Goal: Check status: Check status

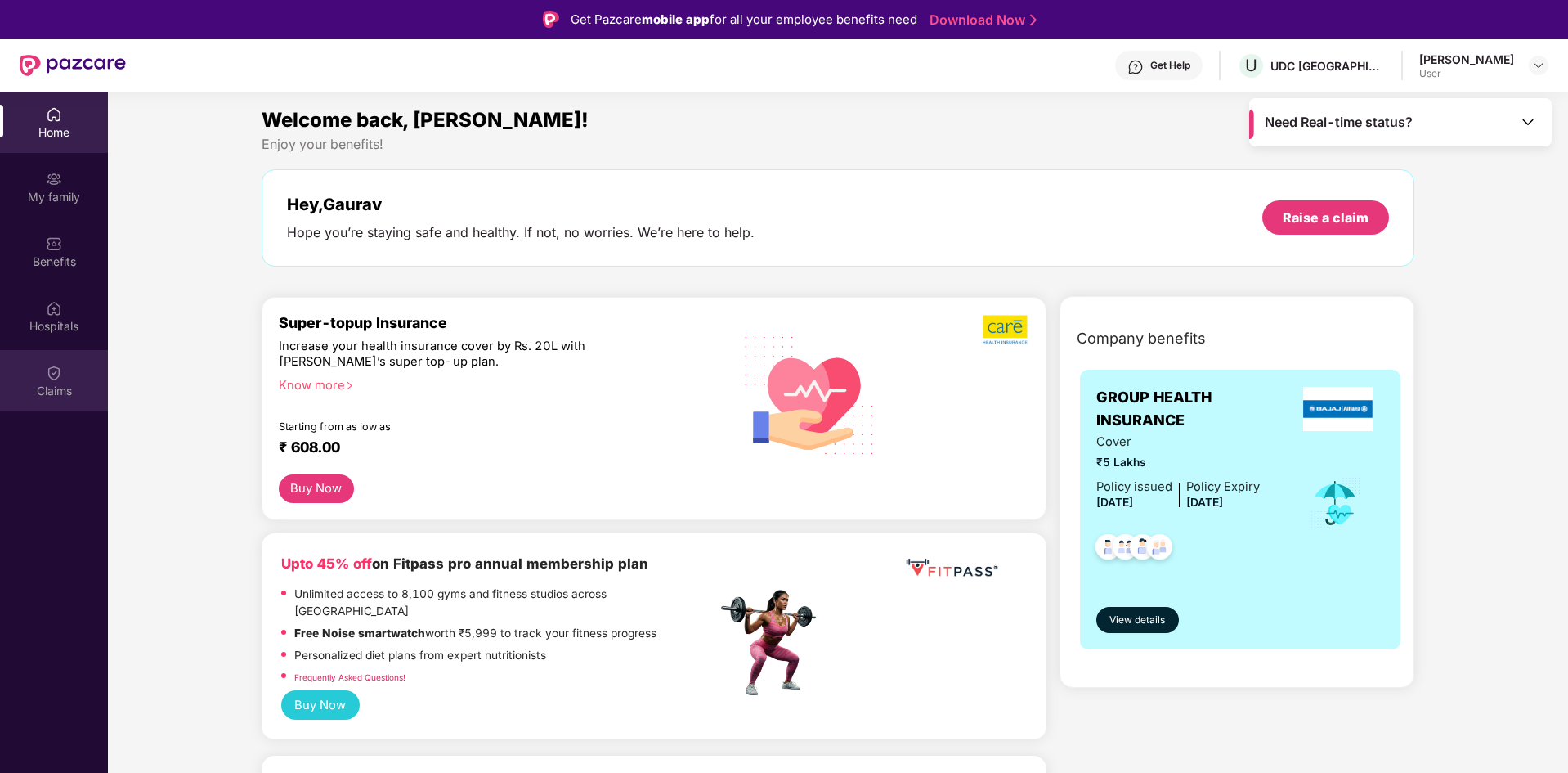
click at [43, 378] on div "Claims" at bounding box center [53, 381] width 108 height 61
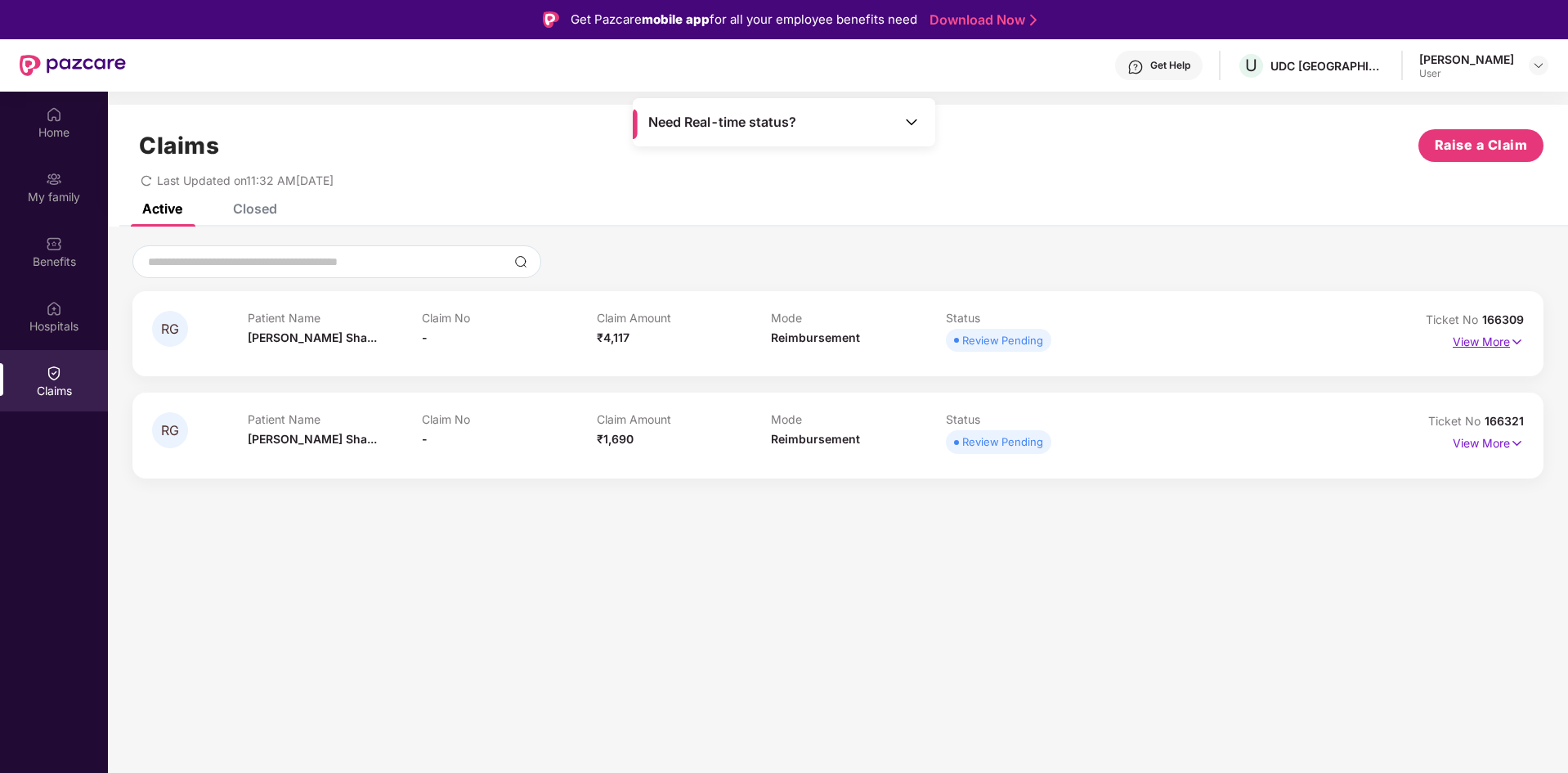
click at [1496, 342] on p "View More" at bounding box center [1488, 339] width 71 height 22
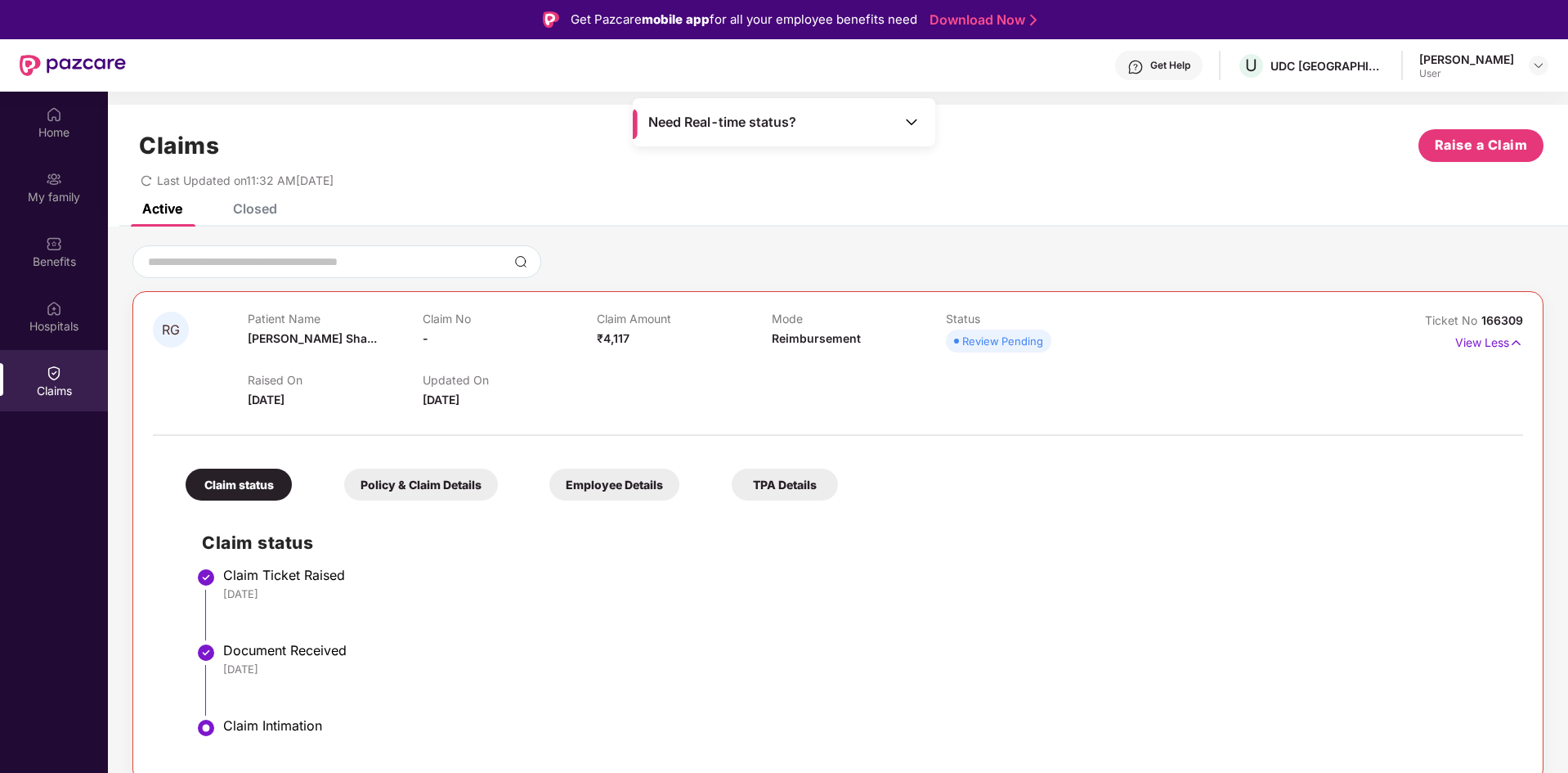
scroll to position [37, 0]
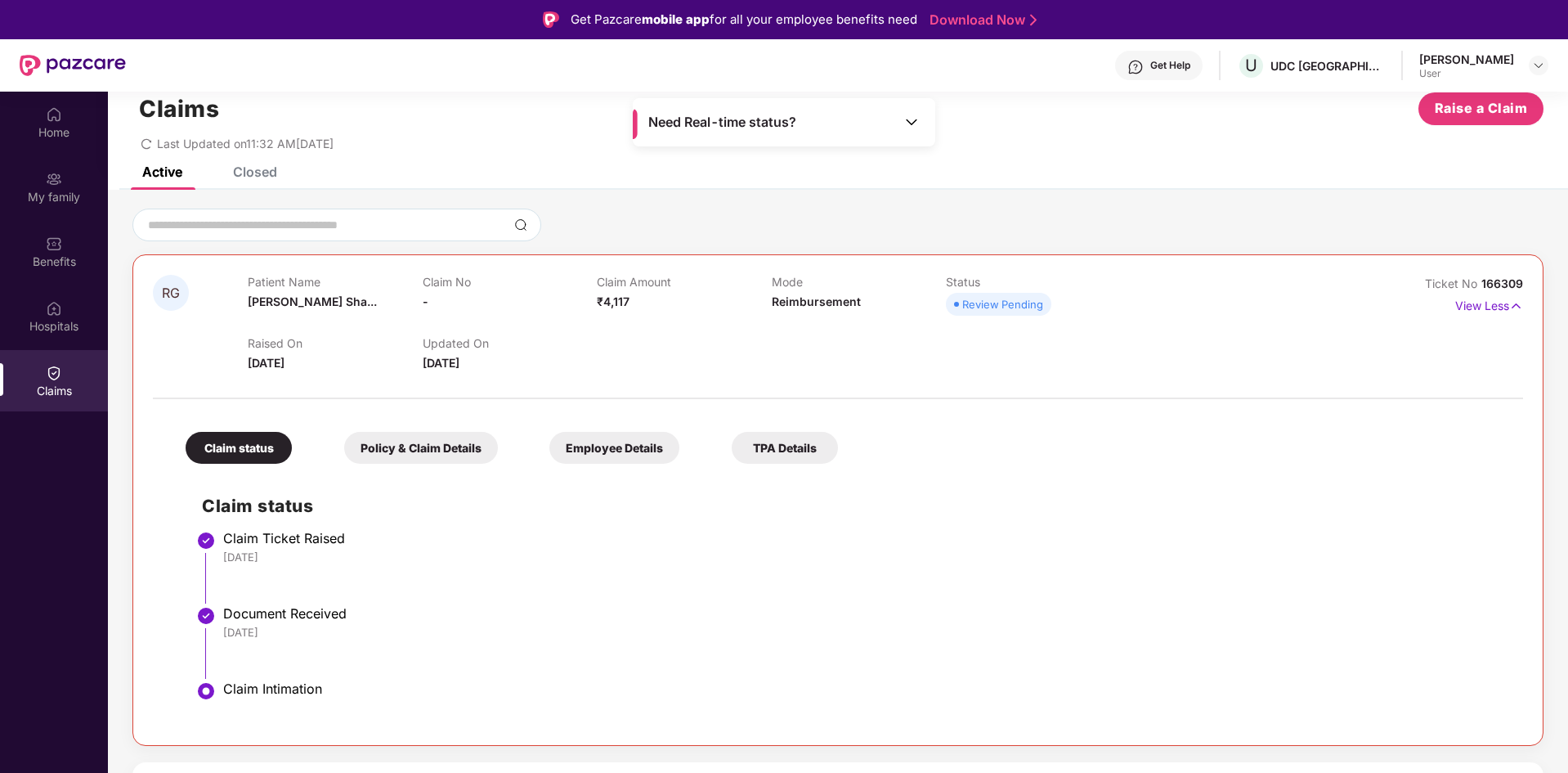
click at [241, 175] on div "Closed" at bounding box center [255, 171] width 44 height 16
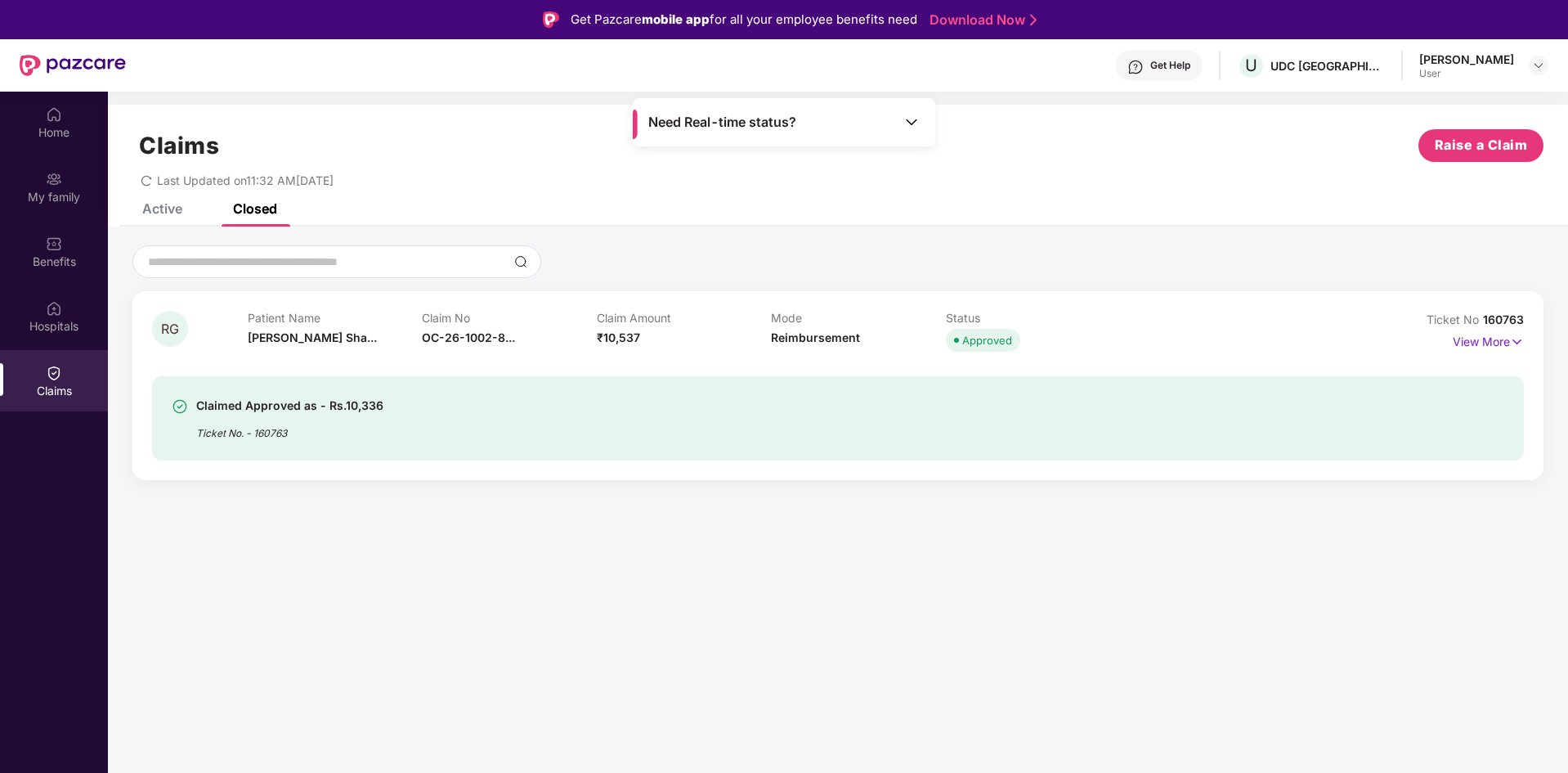
scroll to position [0, 0]
click at [1516, 344] on img at bounding box center [1517, 342] width 14 height 18
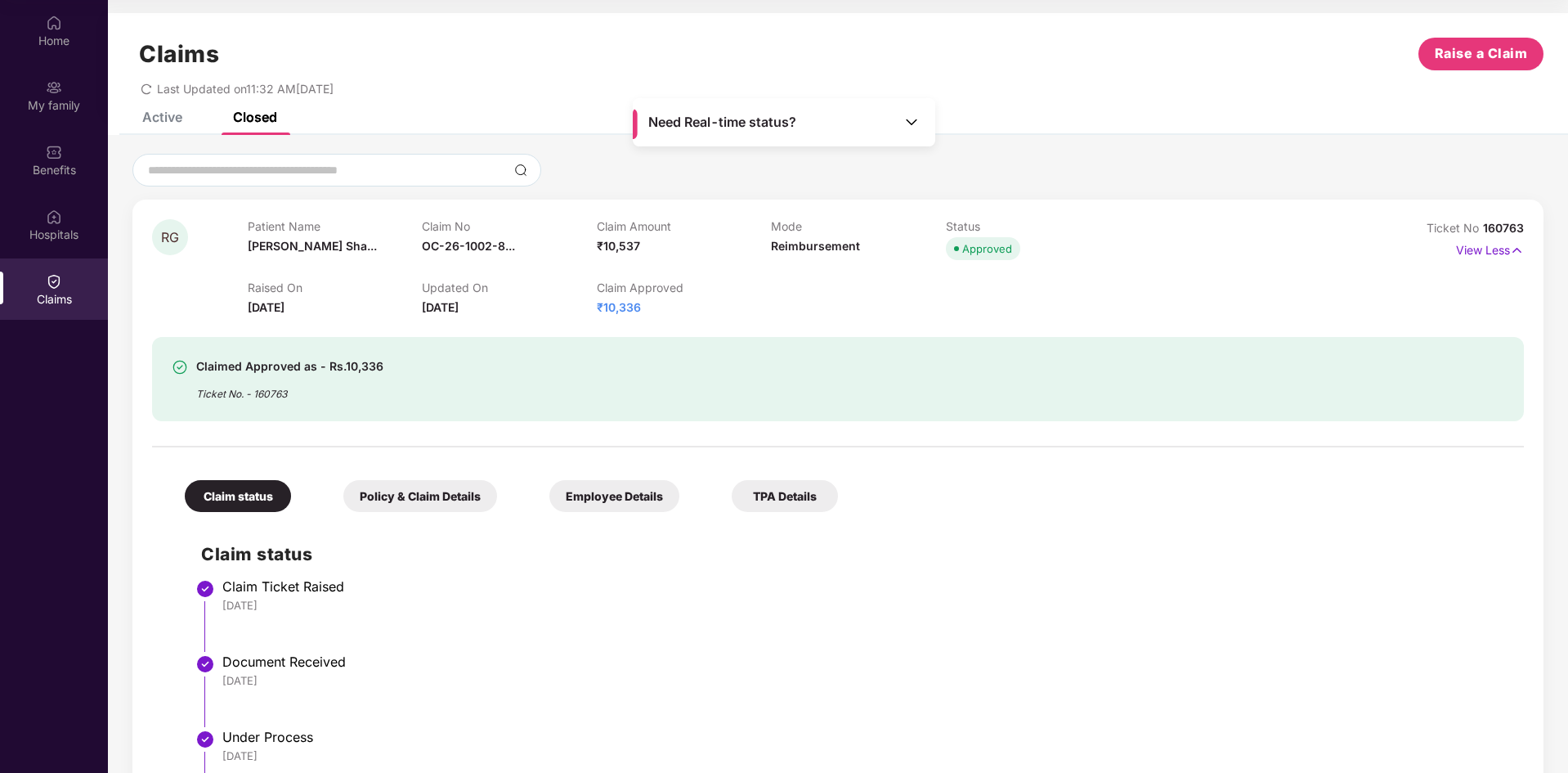
click at [170, 118] on div "Active" at bounding box center [162, 116] width 40 height 16
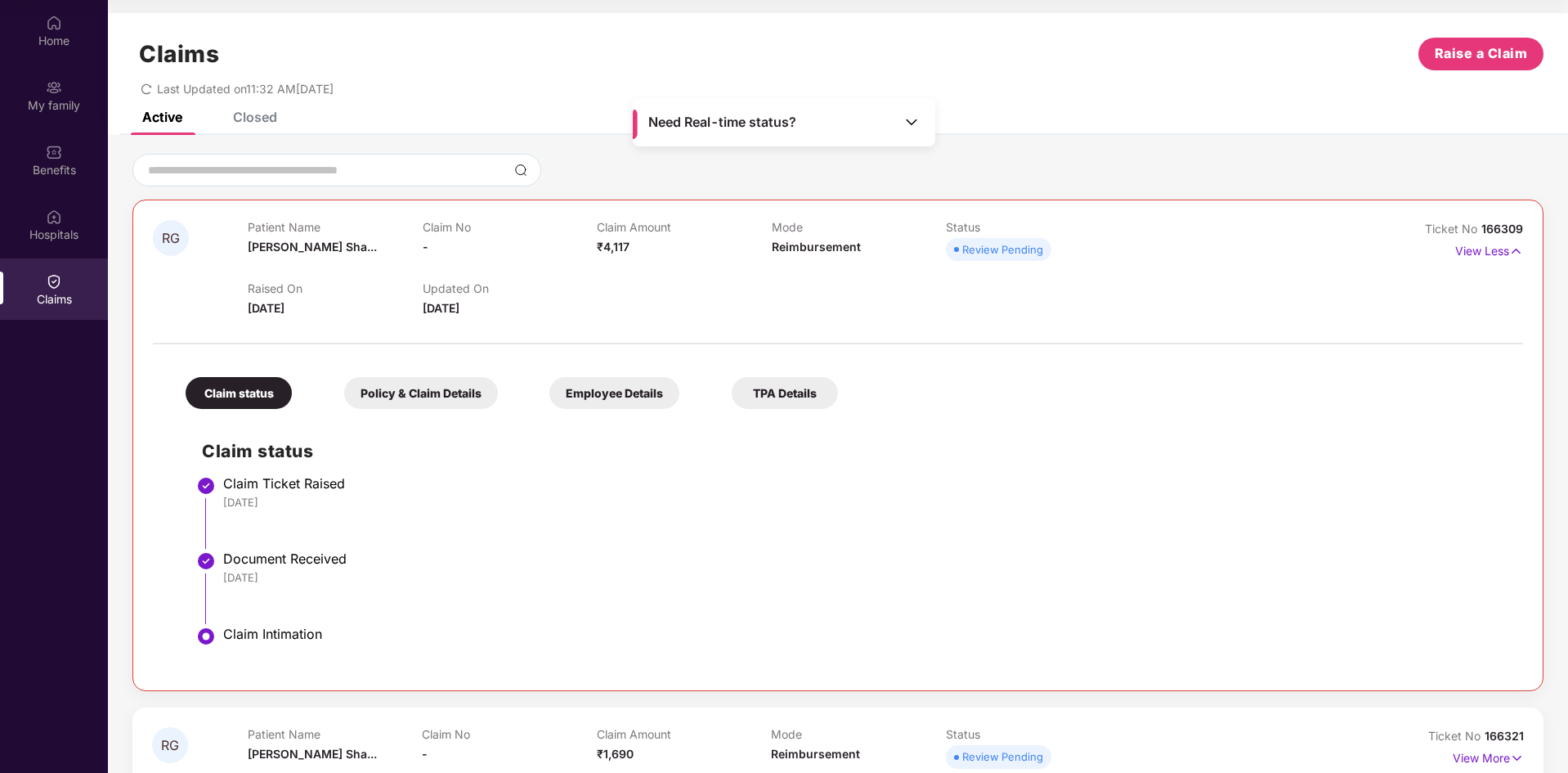
click at [912, 121] on img at bounding box center [911, 121] width 16 height 16
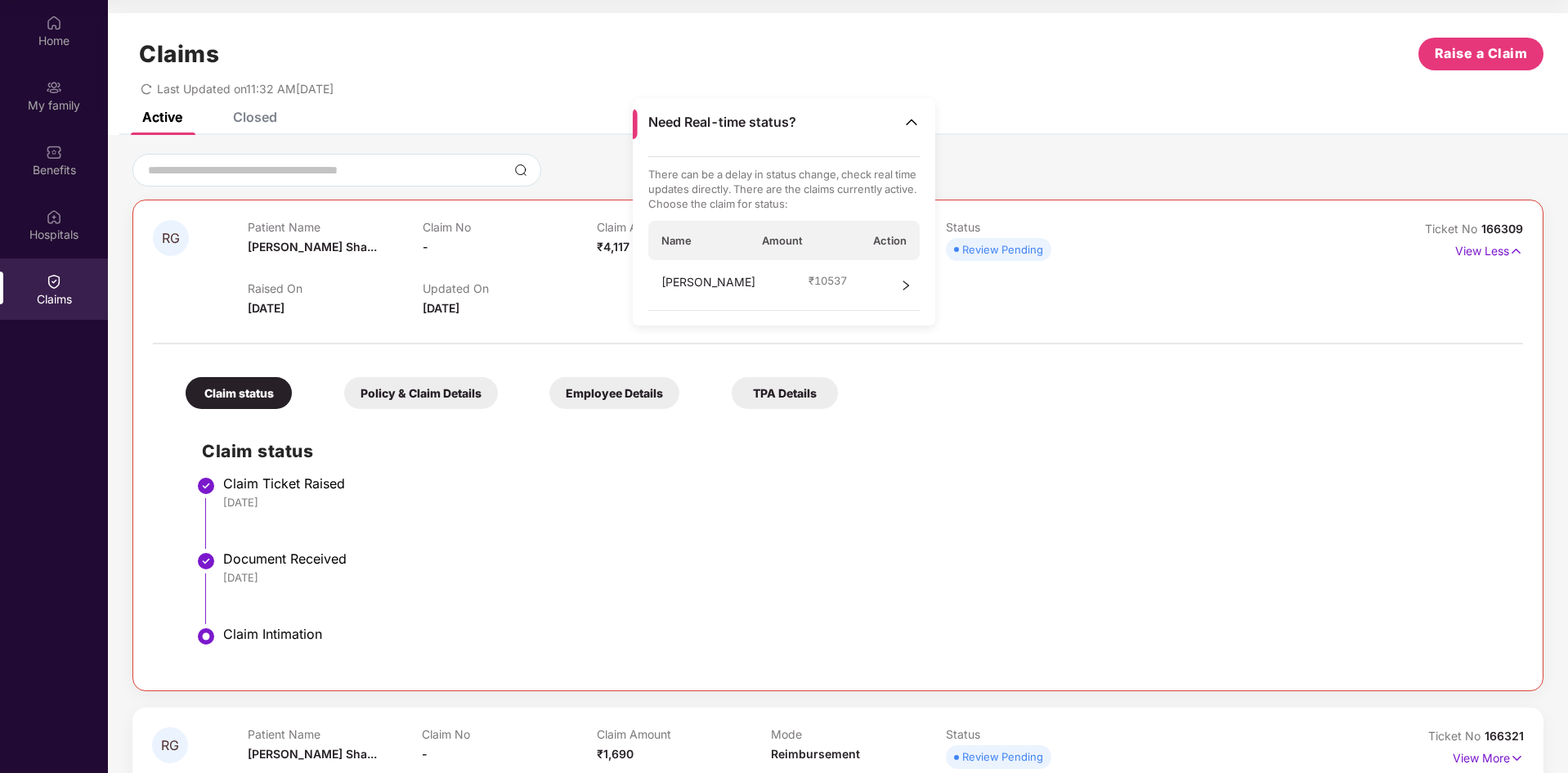
click at [906, 286] on icon "right" at bounding box center [906, 286] width 11 height 11
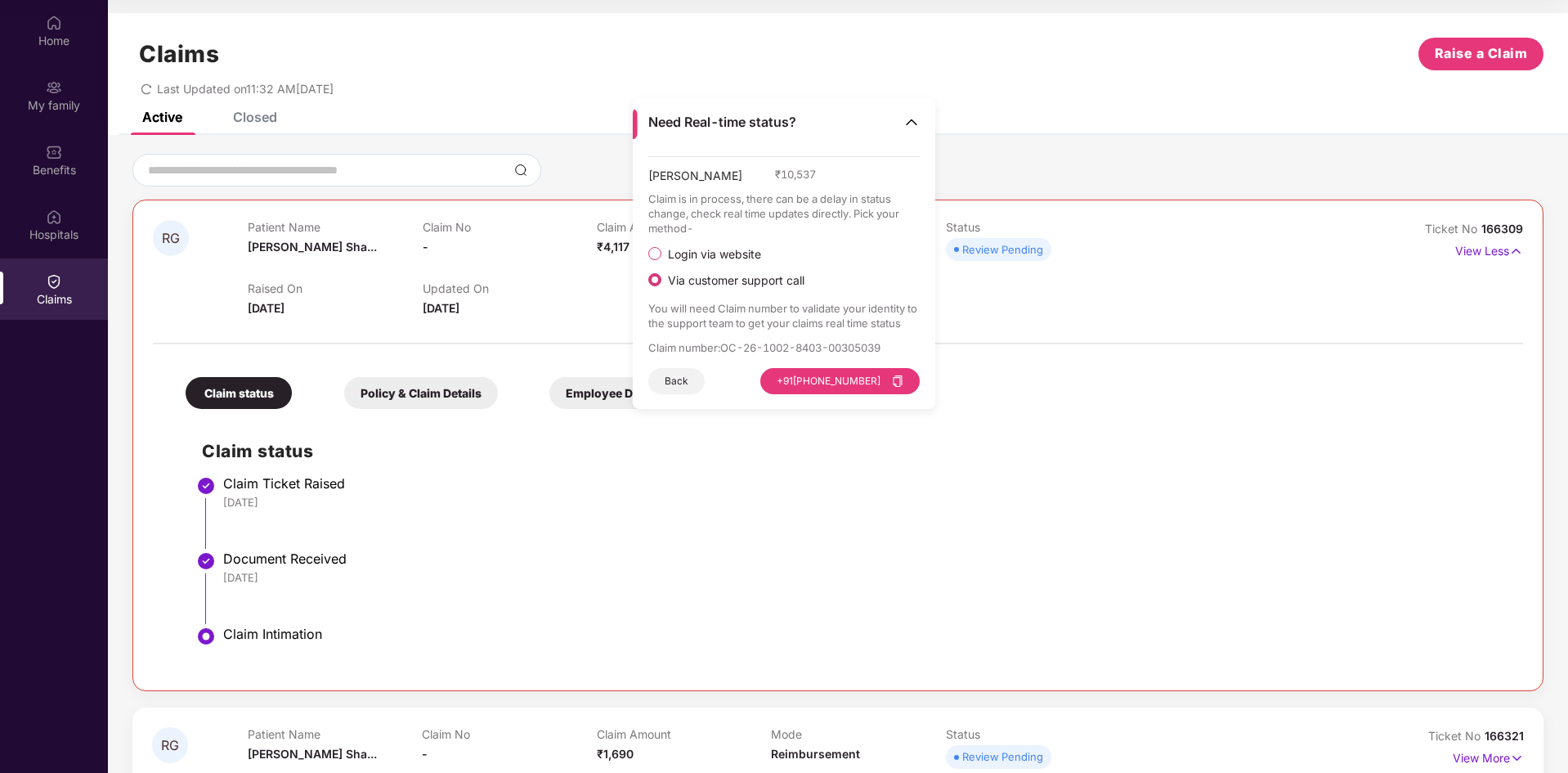
click at [678, 383] on button "Back" at bounding box center [676, 381] width 56 height 26
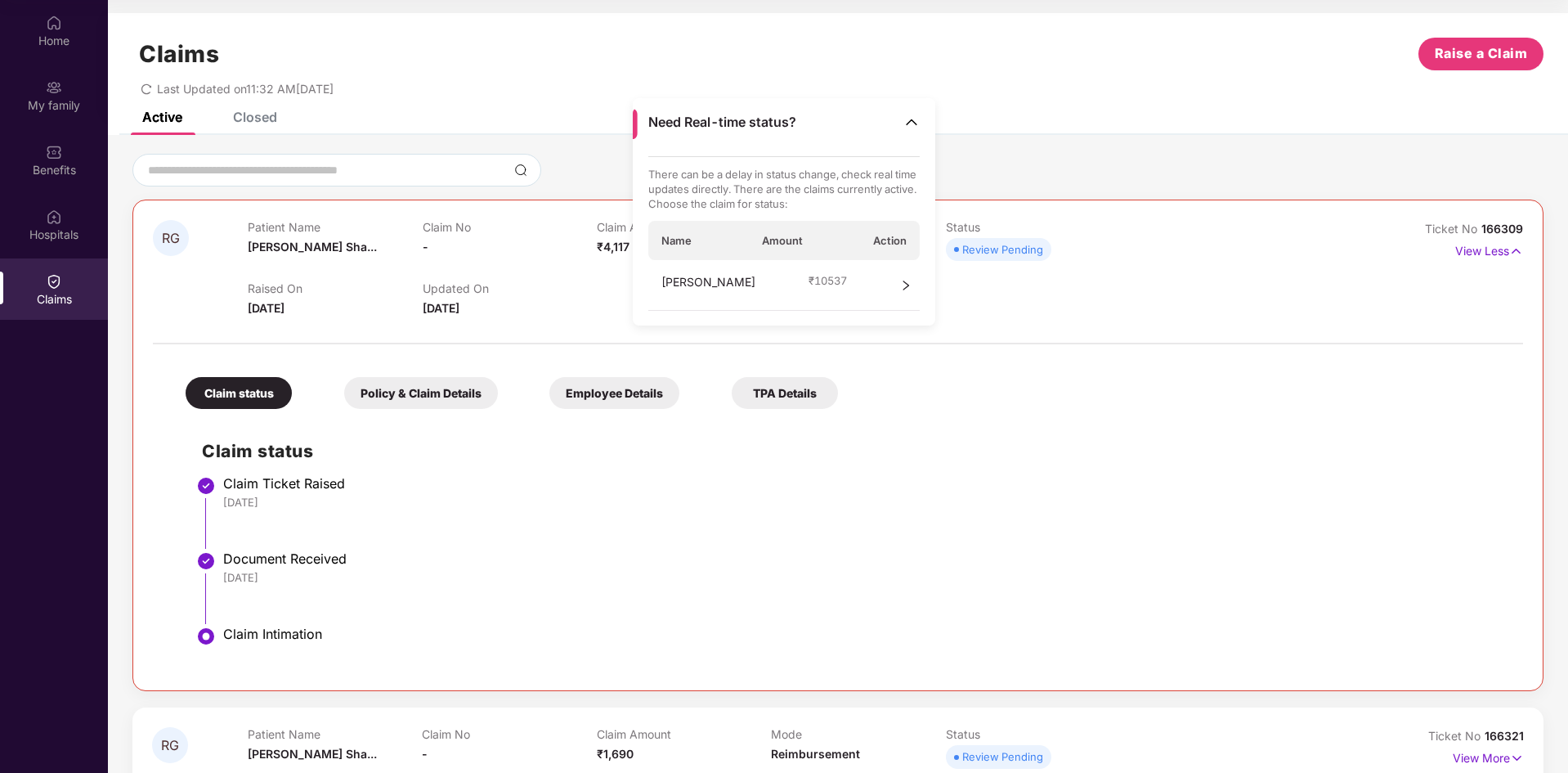
click at [658, 447] on h2 "Claim status" at bounding box center [854, 451] width 1305 height 27
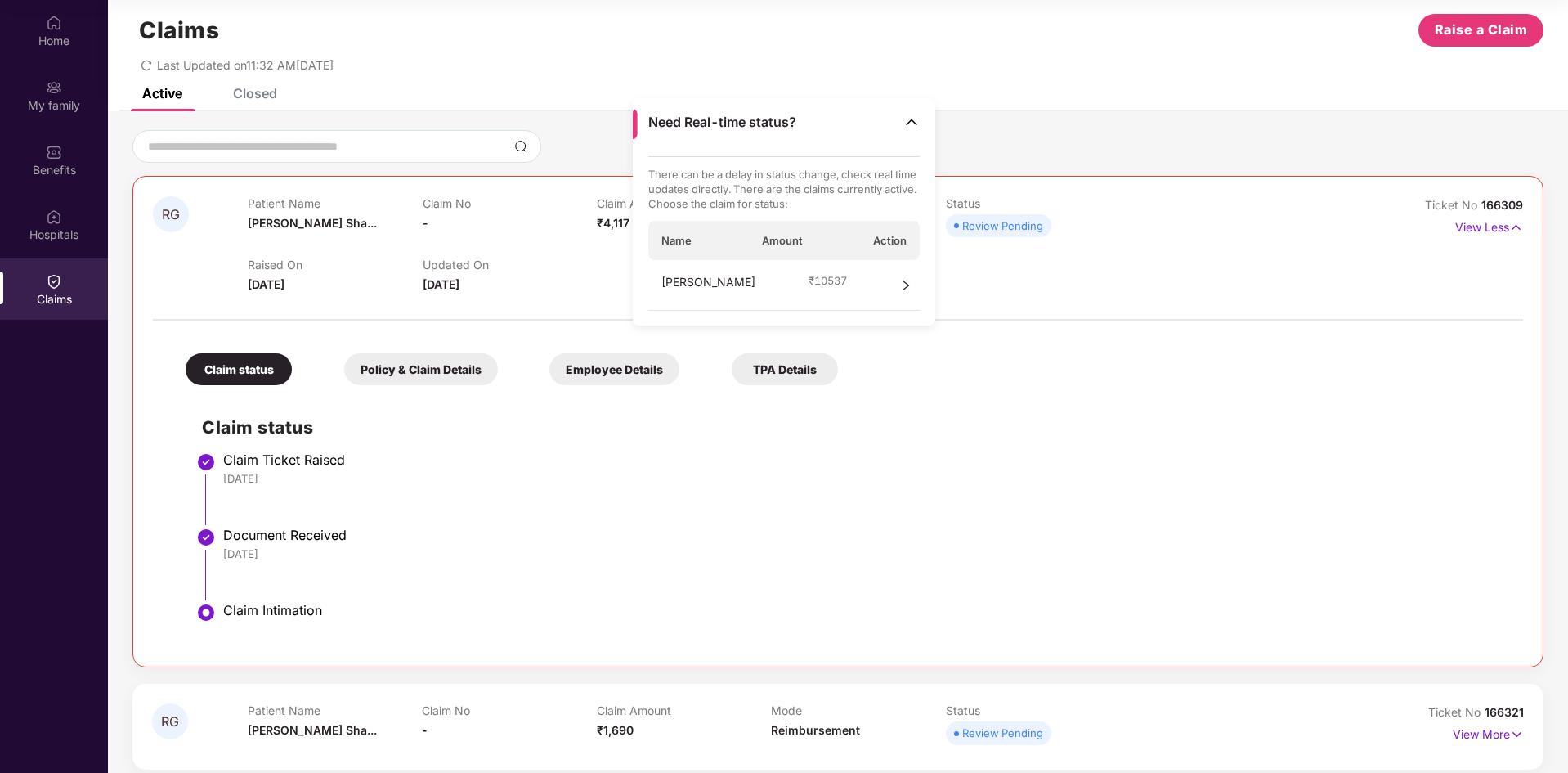
scroll to position [37, 0]
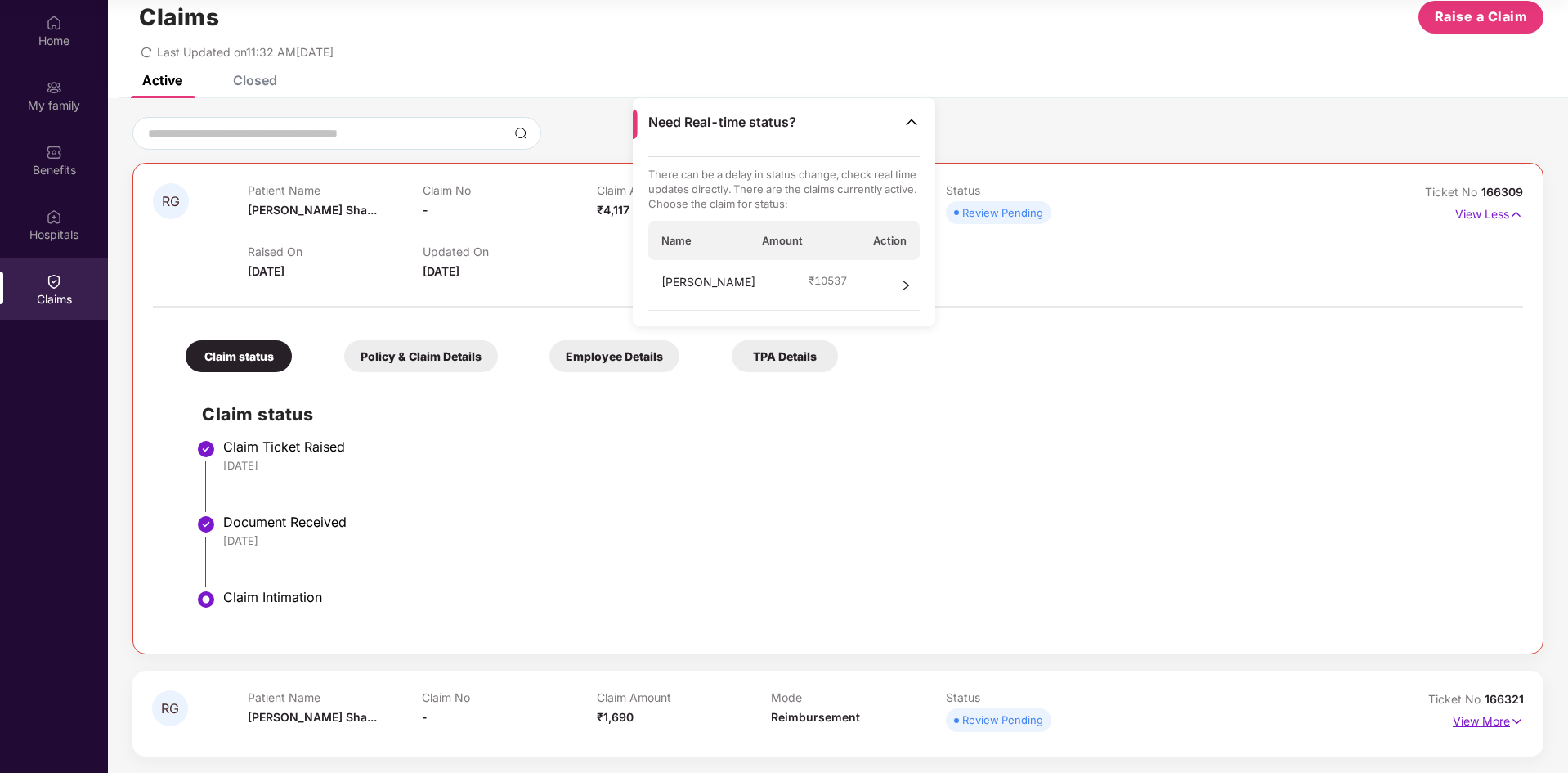
click at [1500, 721] on p "View More" at bounding box center [1488, 719] width 71 height 22
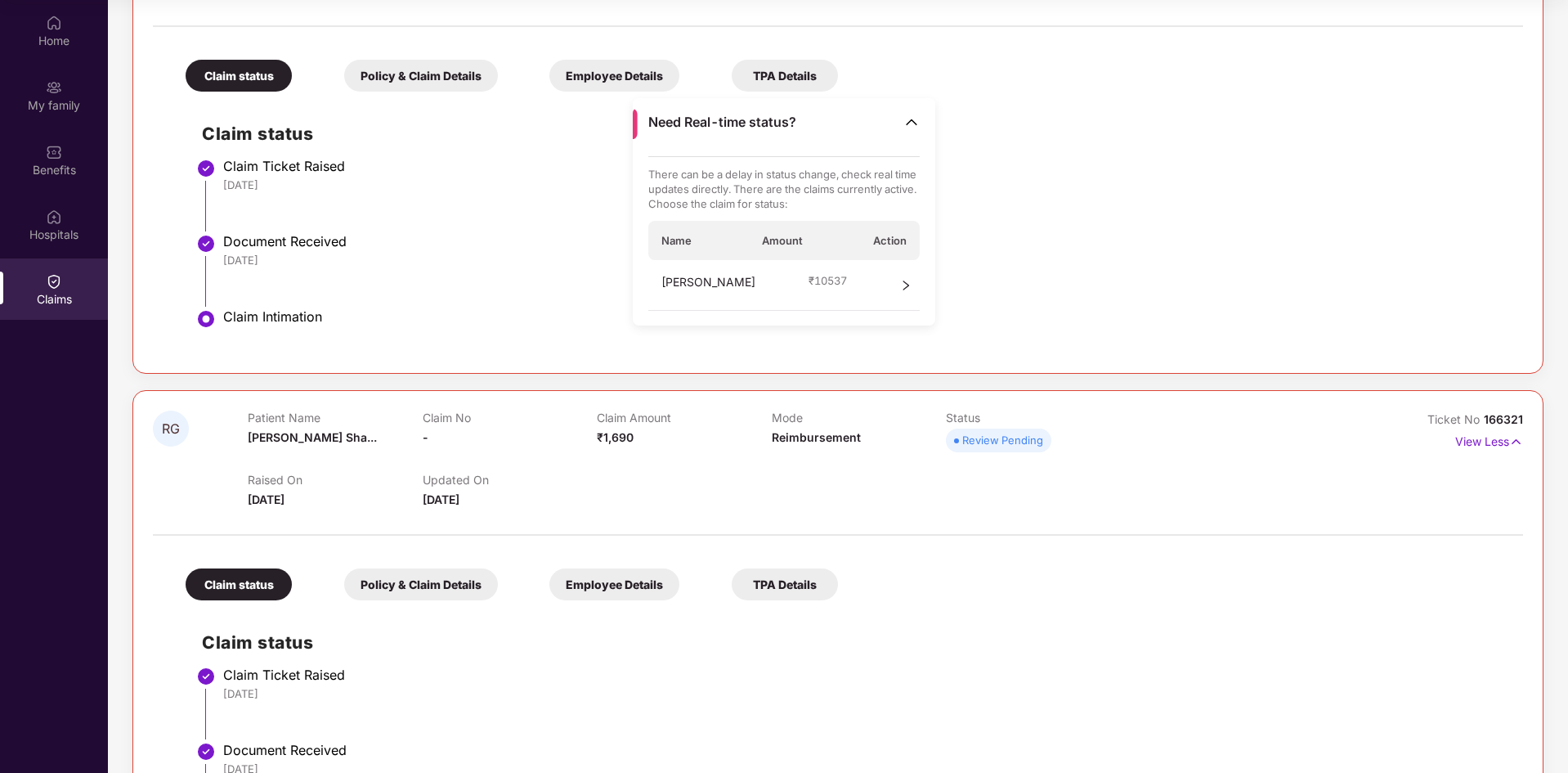
scroll to position [198, 0]
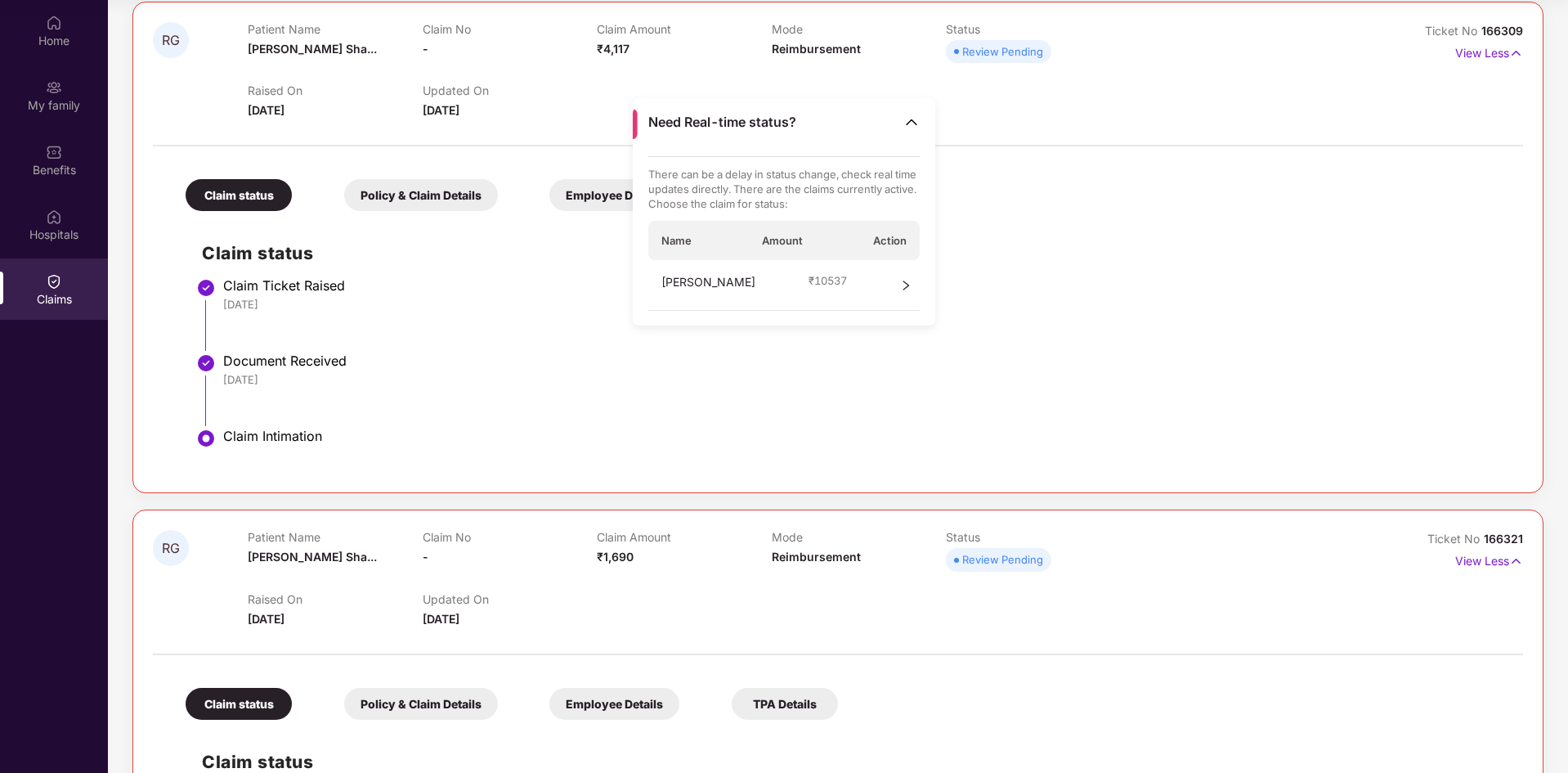
click at [913, 118] on img at bounding box center [911, 121] width 16 height 16
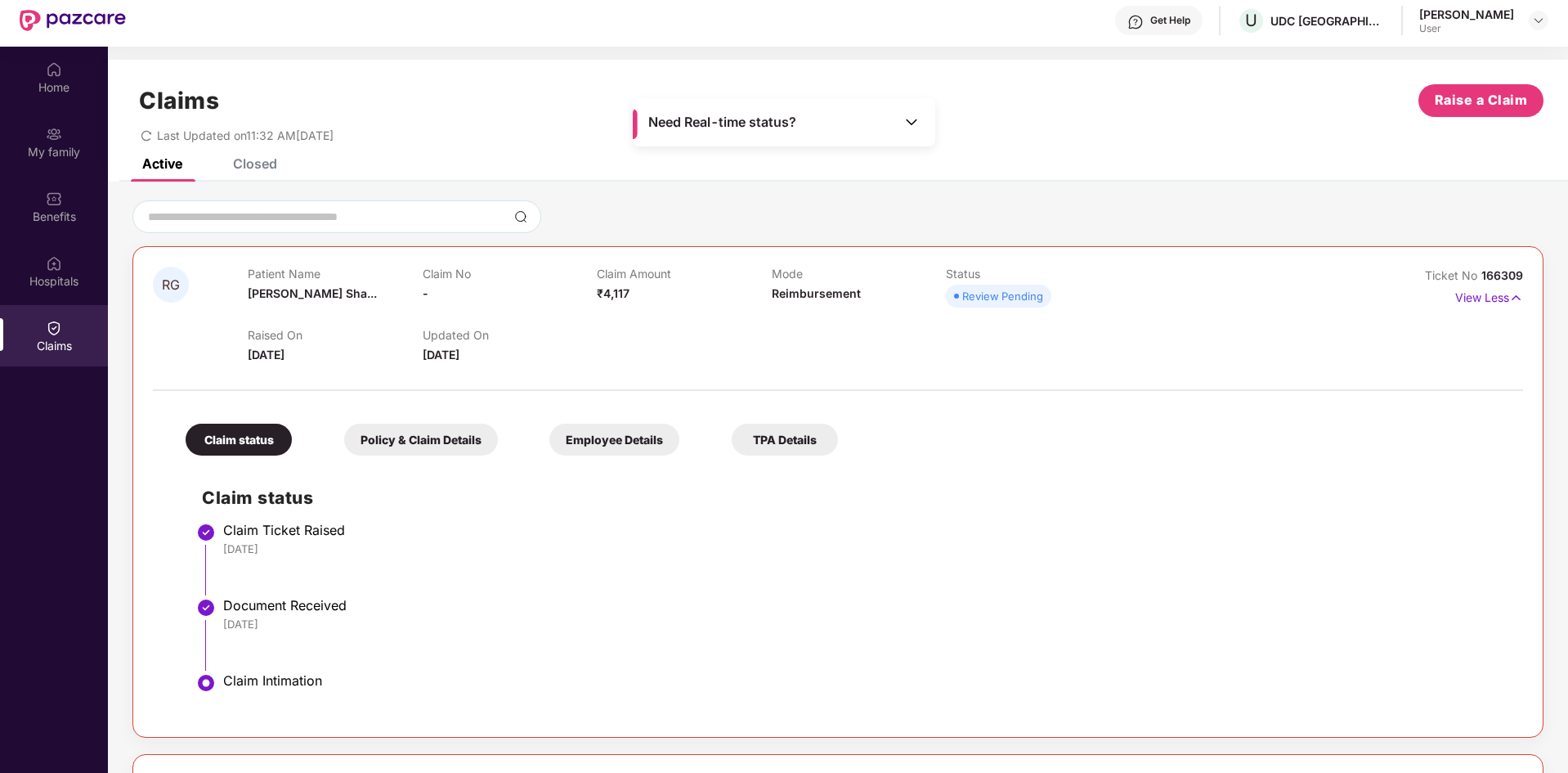
scroll to position [0, 0]
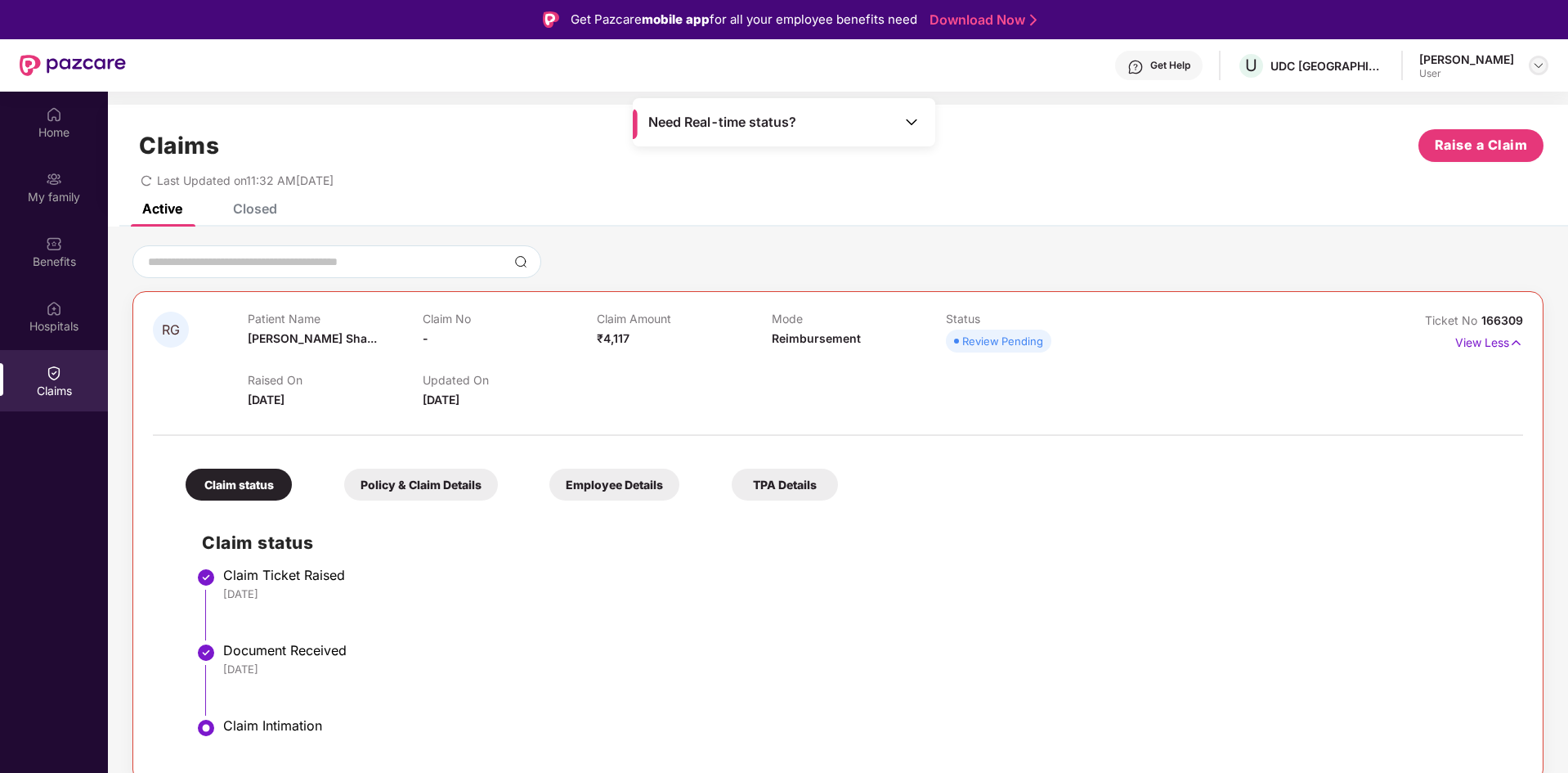
click at [1537, 67] on img at bounding box center [1539, 66] width 13 height 13
click at [55, 253] on div "Benefits" at bounding box center [53, 261] width 108 height 16
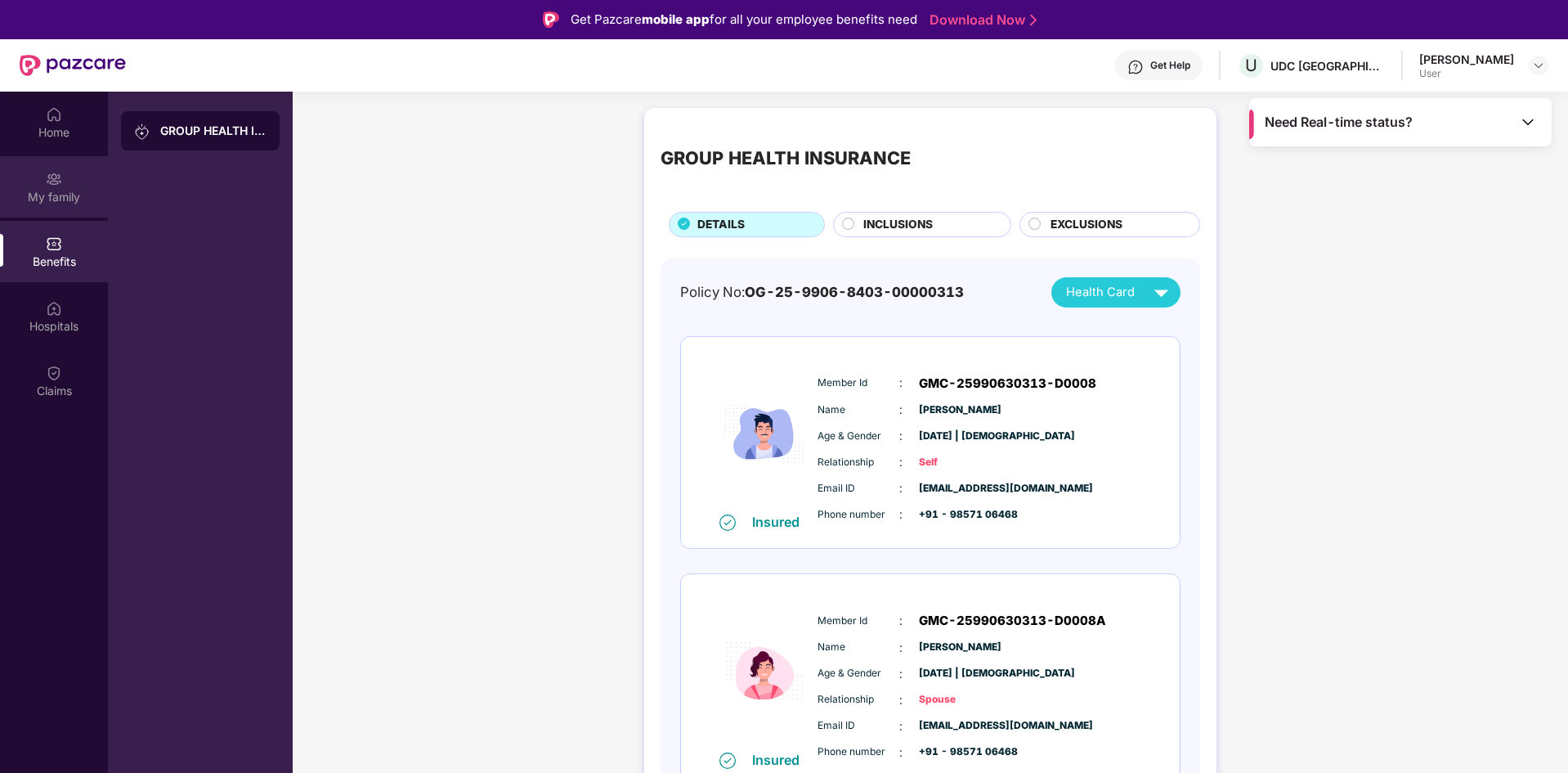
click at [55, 187] on img at bounding box center [53, 179] width 16 height 16
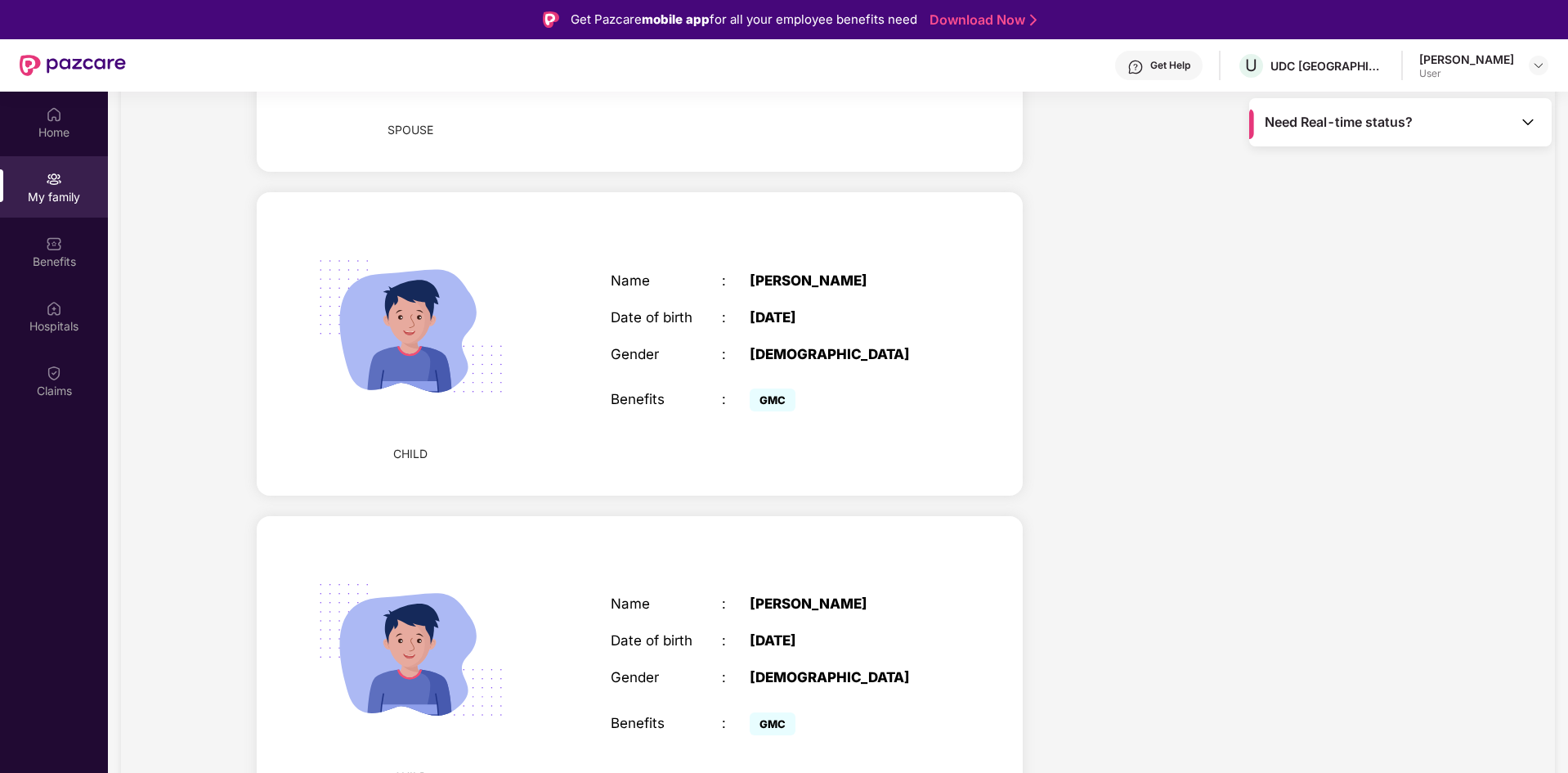
scroll to position [736, 0]
